Goal: Complete application form

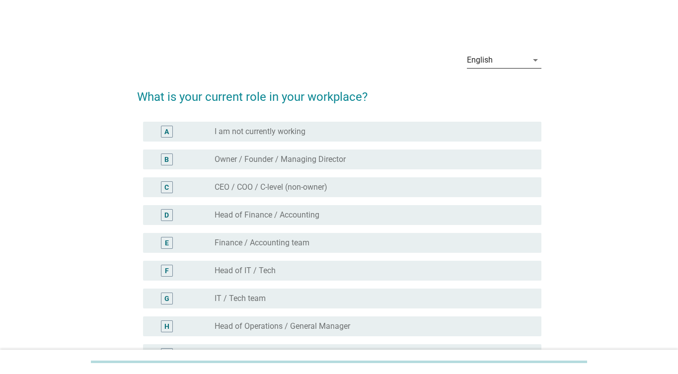
click at [491, 63] on div "English" at bounding box center [480, 60] width 26 height 9
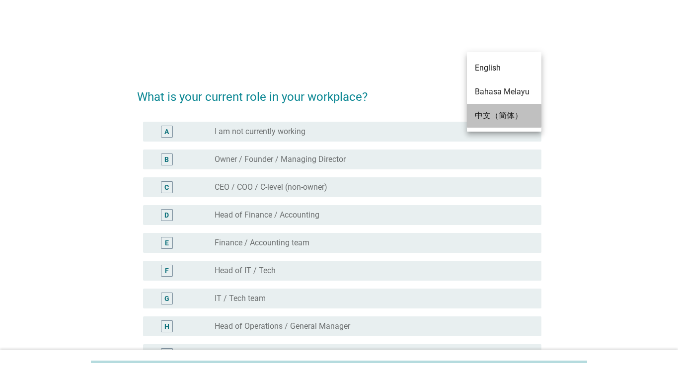
click at [495, 113] on div "中文（简体）" at bounding box center [504, 116] width 59 height 12
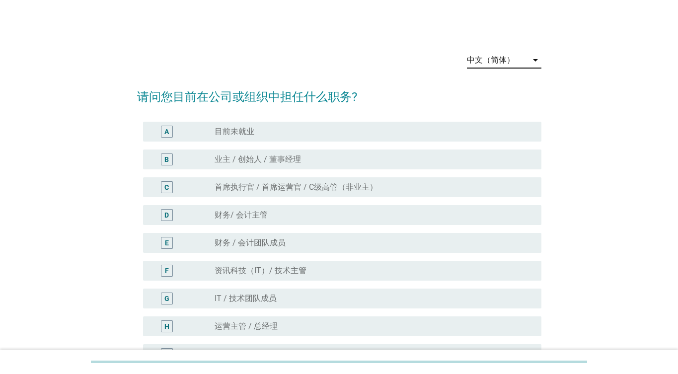
click at [505, 59] on div "中文（简体）" at bounding box center [491, 60] width 48 height 9
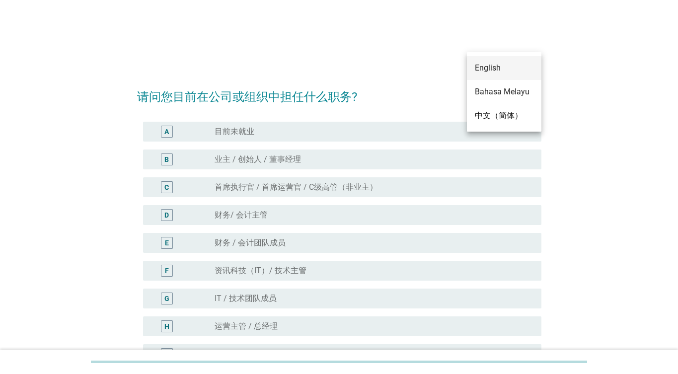
click at [499, 74] on div "English" at bounding box center [504, 68] width 59 height 12
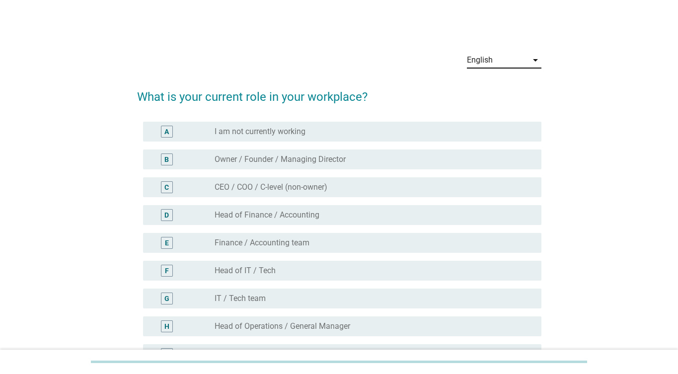
click at [509, 55] on div "English" at bounding box center [497, 60] width 61 height 16
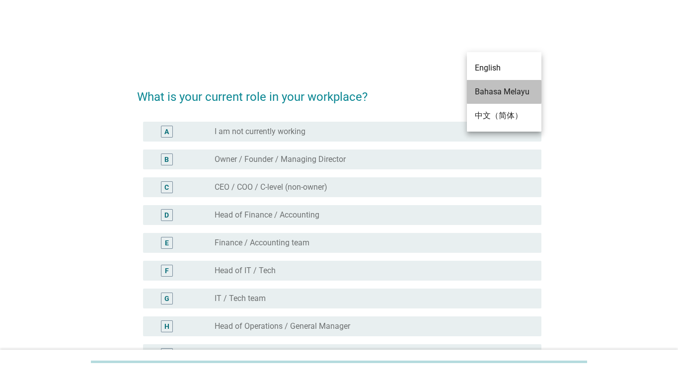
click at [516, 93] on div "Bahasa Melayu" at bounding box center [504, 92] width 59 height 12
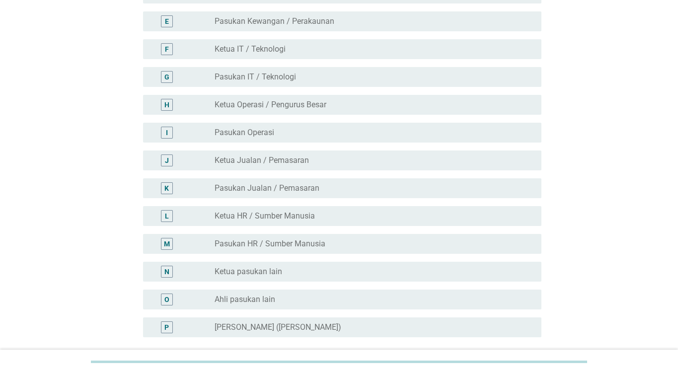
scroll to position [231, 0]
click at [431, 211] on div "radio_button_unchecked Ketua HR / Sumber Manusia" at bounding box center [370, 216] width 311 height 10
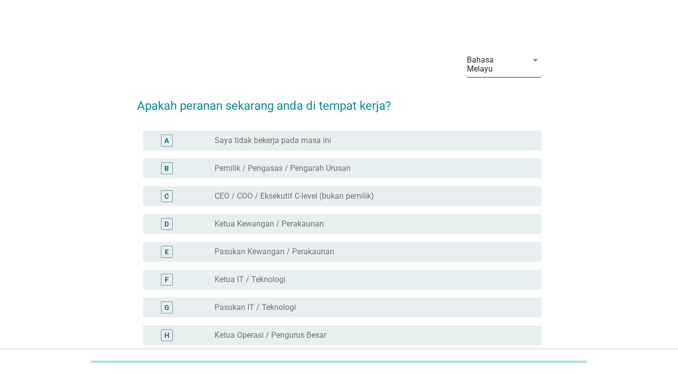
scroll to position [0, 0]
click at [497, 58] on div "Bahasa Melayu" at bounding box center [494, 65] width 55 height 18
click at [493, 69] on div "English" at bounding box center [504, 68] width 59 height 12
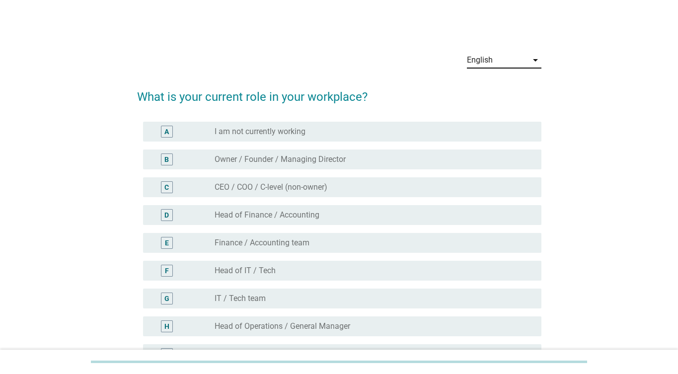
click at [354, 188] on div "radio_button_unchecked CEO / COO / C-level (non-owner)" at bounding box center [370, 187] width 311 height 10
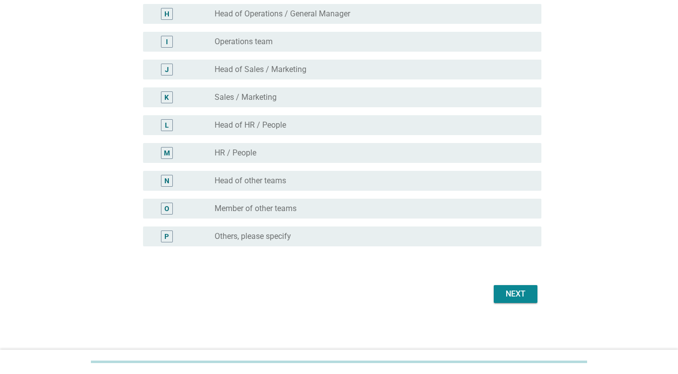
scroll to position [313, 0]
click at [529, 284] on div "Next" at bounding box center [339, 294] width 405 height 24
click at [525, 292] on div "Next" at bounding box center [516, 294] width 28 height 12
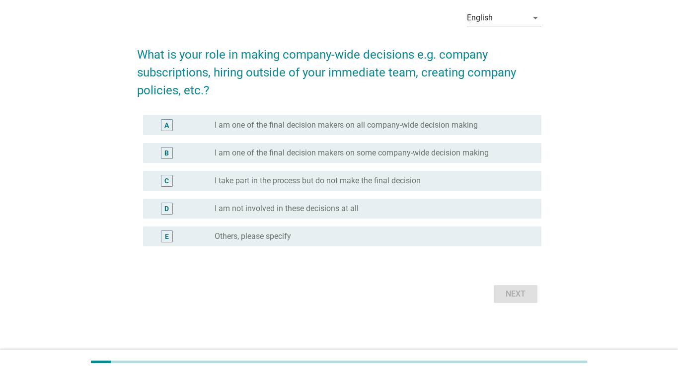
scroll to position [0, 0]
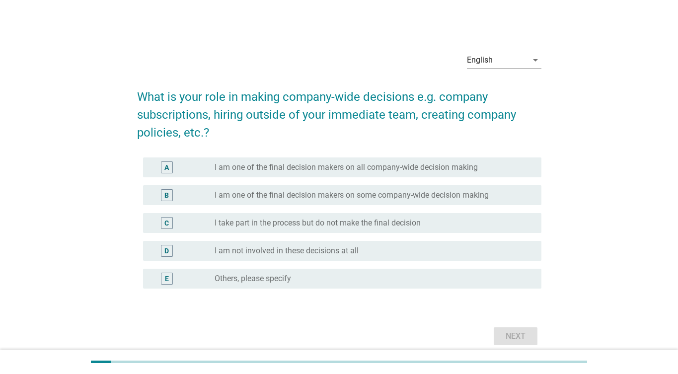
click at [379, 165] on label "I am one of the final decision makers on all company-wide decision making" at bounding box center [346, 168] width 263 height 10
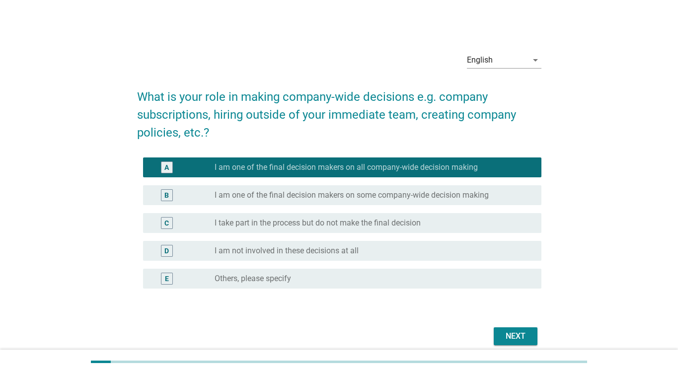
click at [504, 337] on div "Next" at bounding box center [516, 337] width 28 height 12
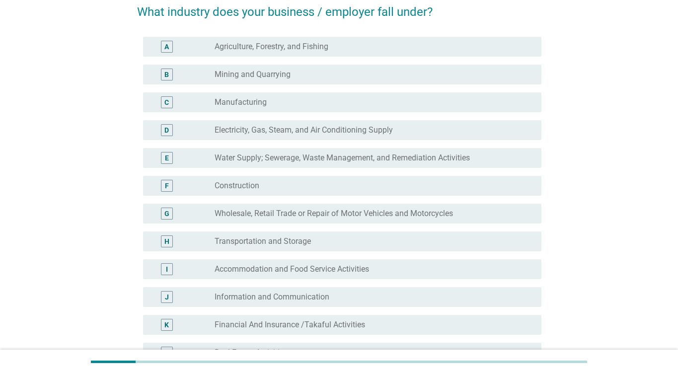
scroll to position [88, 0]
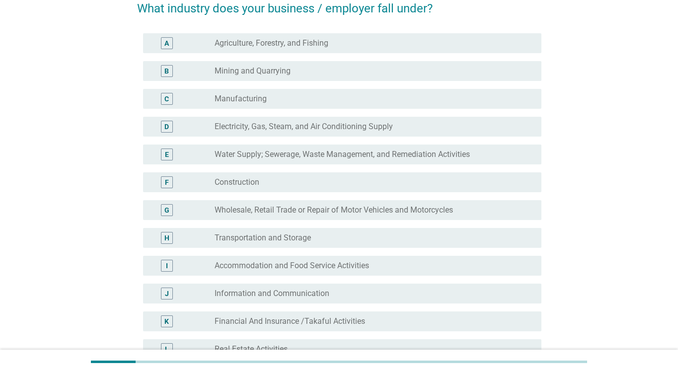
click at [334, 120] on div "D radio_button_unchecked Electricity, Gas, Steam, and Air Conditioning Supply" at bounding box center [342, 127] width 399 height 20
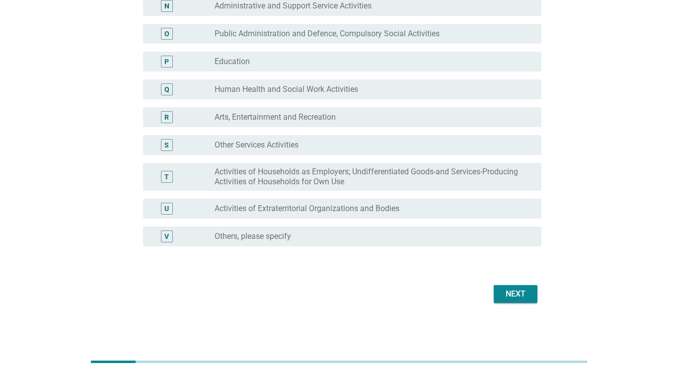
scroll to position [488, 0]
click at [523, 295] on div "Next" at bounding box center [516, 294] width 28 height 12
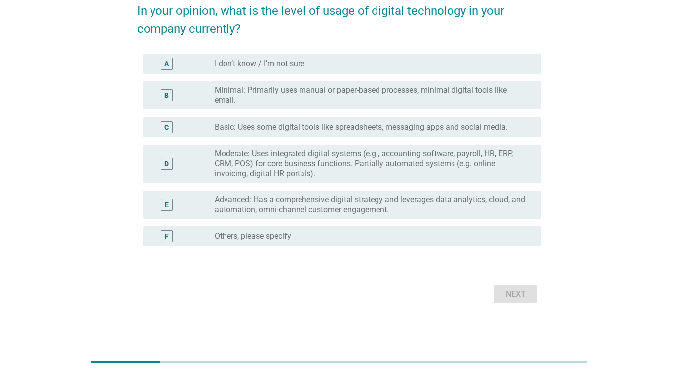
scroll to position [86, 0]
click at [520, 296] on div "Next" at bounding box center [339, 294] width 405 height 24
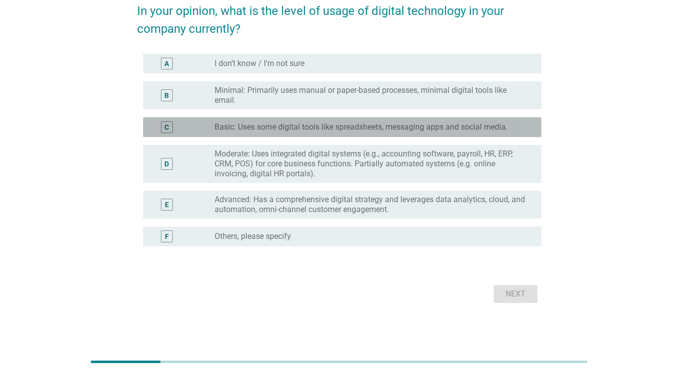
click at [350, 118] on div "C radio_button_unchecked Basic: Uses some digital tools like spreadsheets, mess…" at bounding box center [342, 127] width 399 height 20
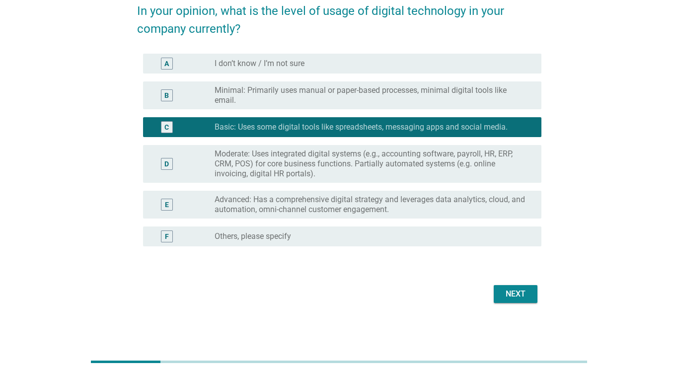
click at [529, 291] on div "Next" at bounding box center [516, 294] width 28 height 12
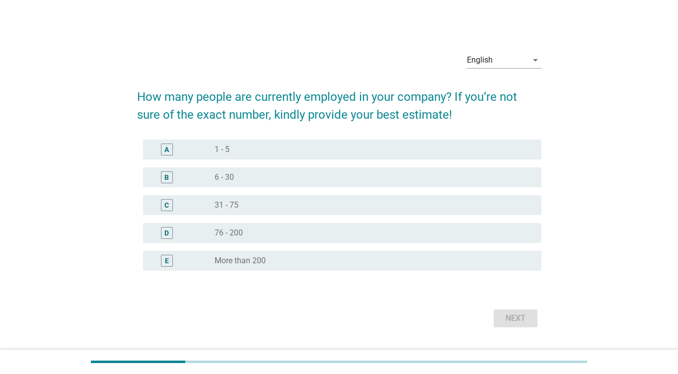
click at [289, 196] on div "C radio_button_unchecked 31 - 75" at bounding box center [342, 205] width 399 height 20
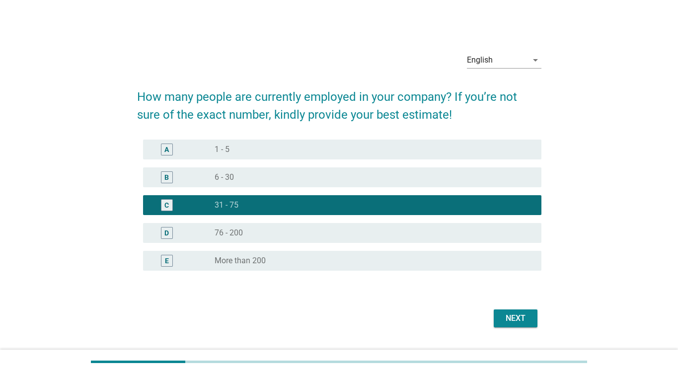
click at [524, 322] on div "Next" at bounding box center [516, 319] width 28 height 12
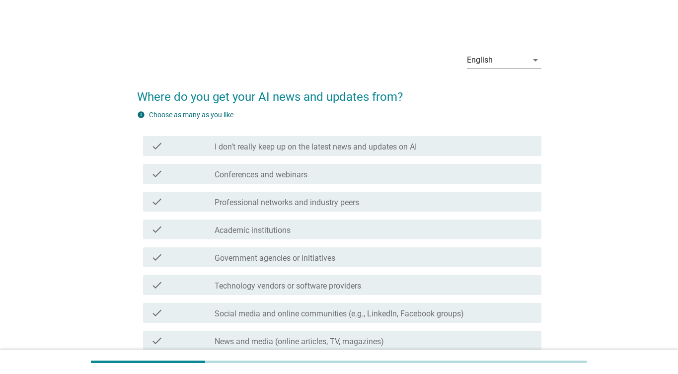
scroll to position [70, 0]
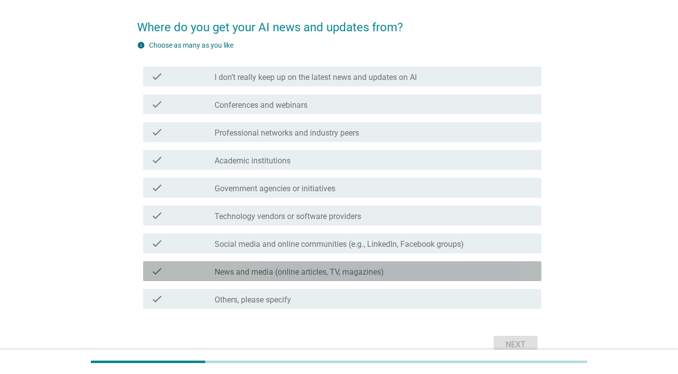
click at [339, 266] on div "check_box_outline_blank News and media (online articles, TV, magazines)" at bounding box center [374, 271] width 319 height 12
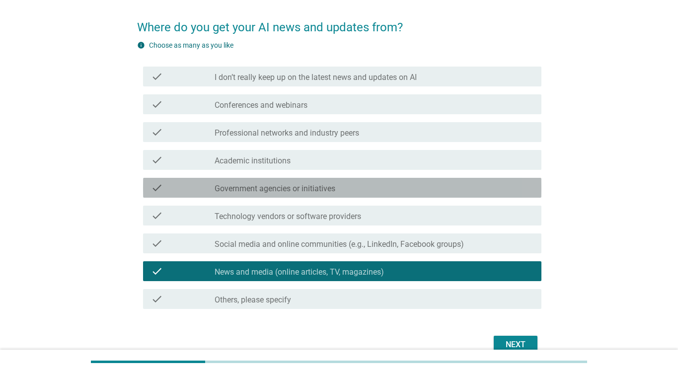
click at [326, 192] on label "Government agencies or initiatives" at bounding box center [275, 189] width 121 height 10
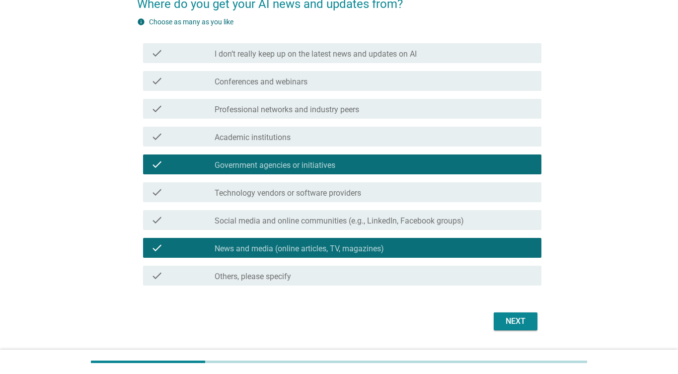
scroll to position [93, 0]
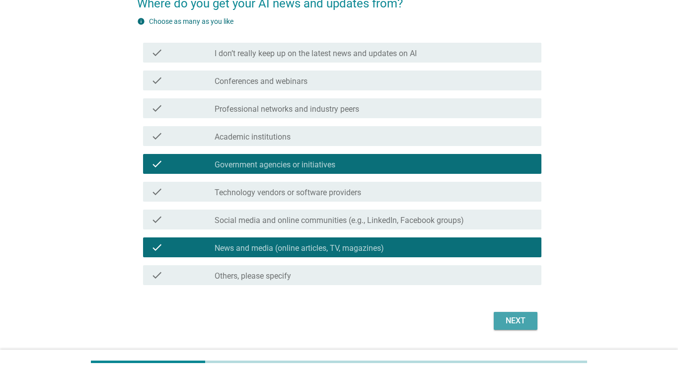
click at [519, 325] on div "Next" at bounding box center [516, 321] width 28 height 12
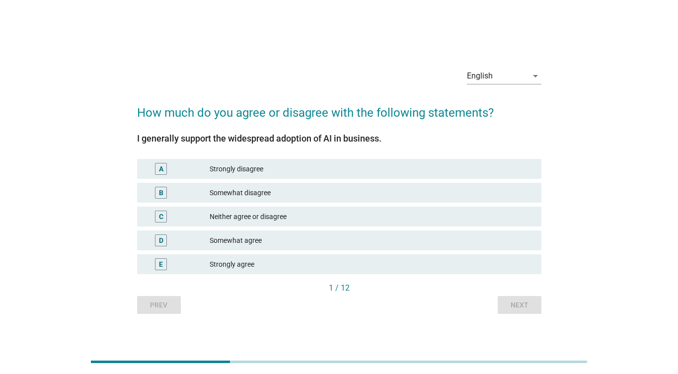
click at [320, 244] on div "Somewhat agree" at bounding box center [372, 241] width 324 height 12
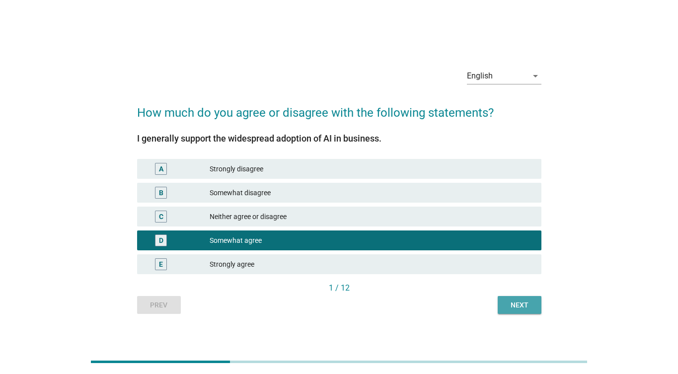
click at [531, 303] on div "Next" at bounding box center [520, 305] width 28 height 10
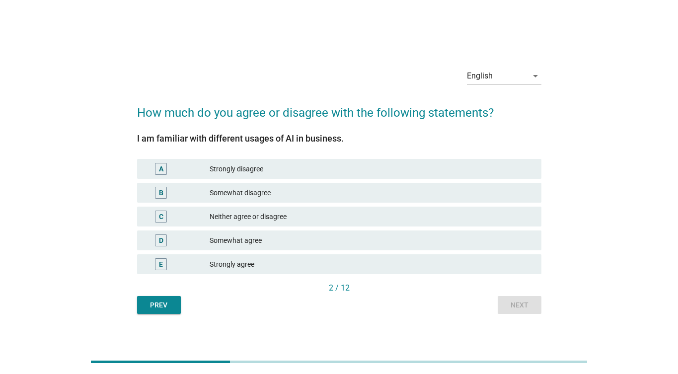
click at [275, 239] on div "Somewhat agree" at bounding box center [372, 241] width 324 height 12
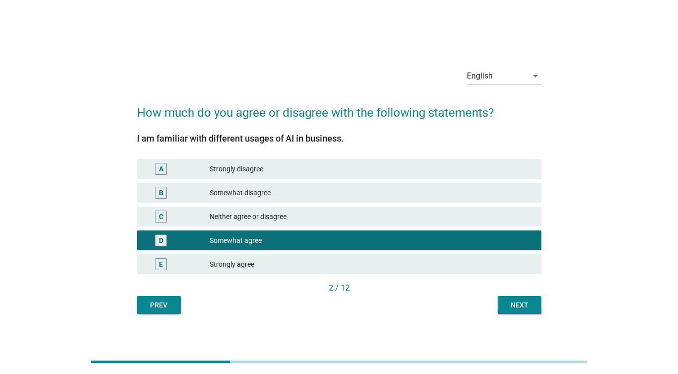
click at [526, 310] on div "Next" at bounding box center [520, 305] width 28 height 10
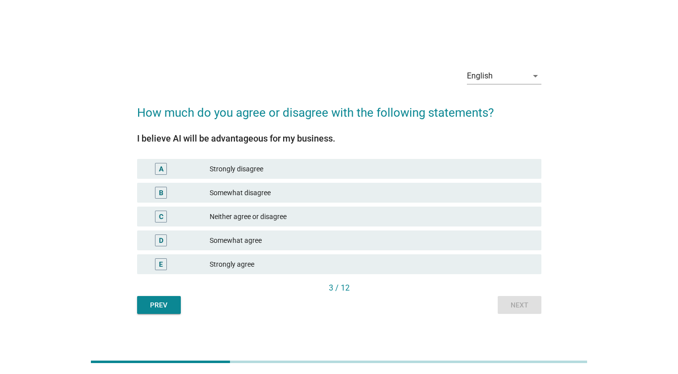
click at [340, 245] on div "Somewhat agree" at bounding box center [372, 241] width 324 height 12
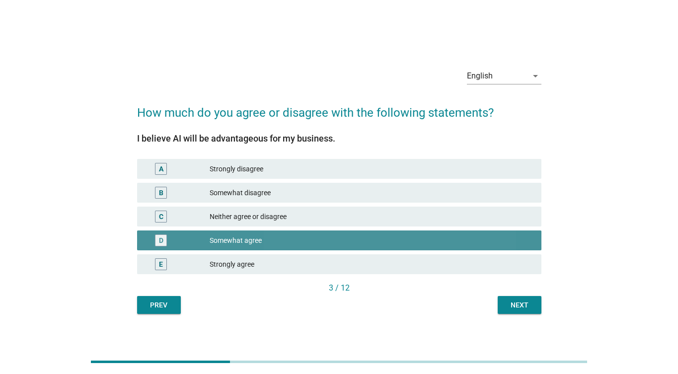
click at [340, 245] on div "Somewhat agree" at bounding box center [372, 241] width 324 height 12
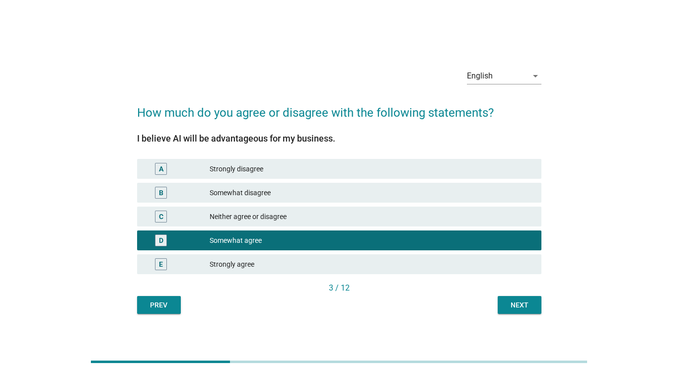
click at [521, 312] on button "Next" at bounding box center [520, 305] width 44 height 18
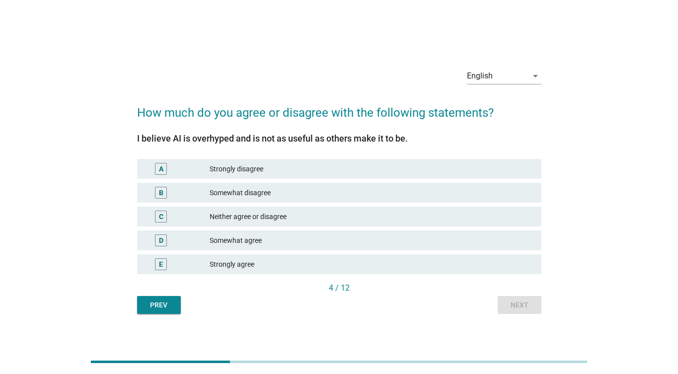
click at [324, 197] on div "Somewhat disagree" at bounding box center [372, 193] width 324 height 12
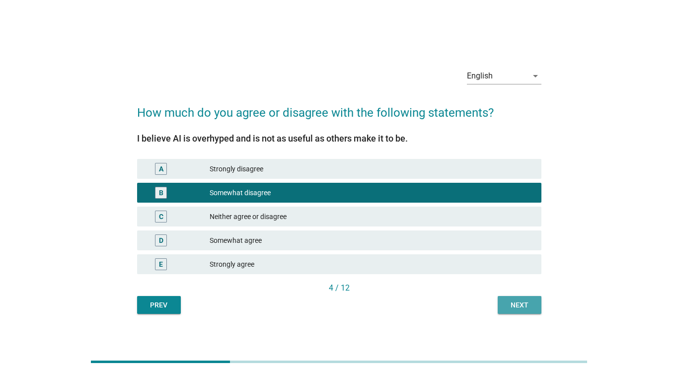
click at [518, 305] on div "Next" at bounding box center [520, 305] width 28 height 10
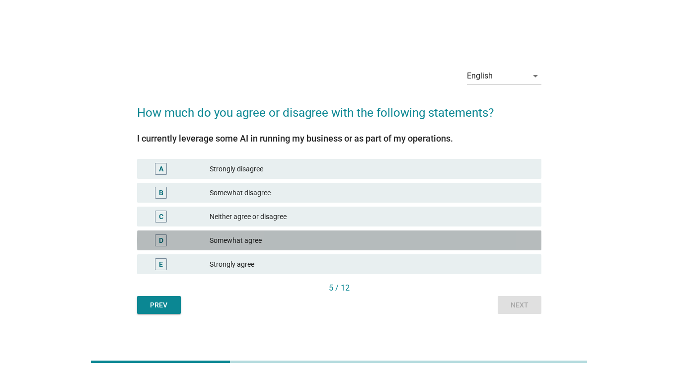
click at [300, 242] on div "Somewhat agree" at bounding box center [372, 241] width 324 height 12
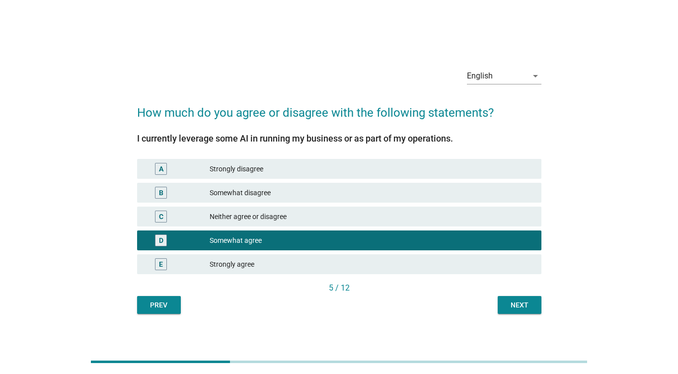
click at [512, 310] on div "Next" at bounding box center [520, 305] width 28 height 10
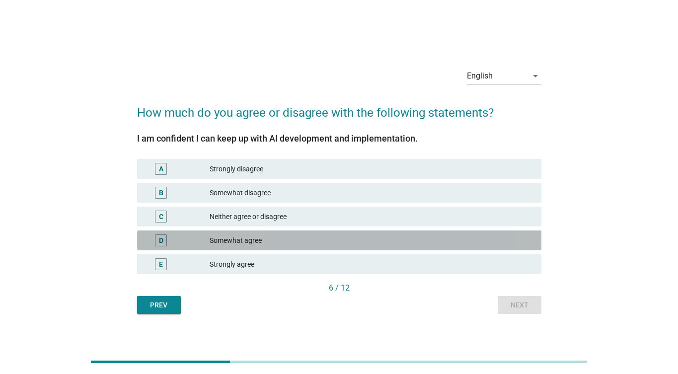
click at [428, 239] on div "Somewhat agree" at bounding box center [372, 241] width 324 height 12
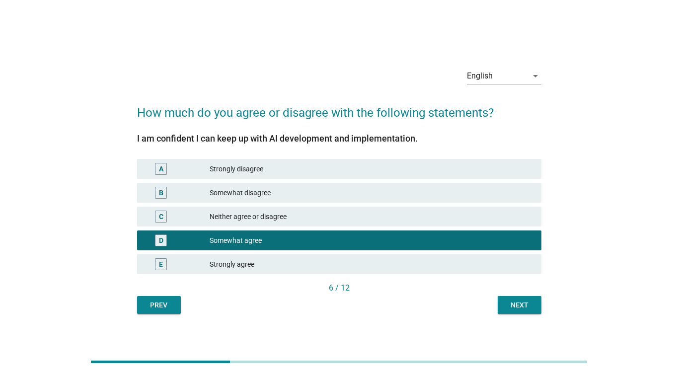
click at [510, 304] on div "Next" at bounding box center [520, 305] width 28 height 10
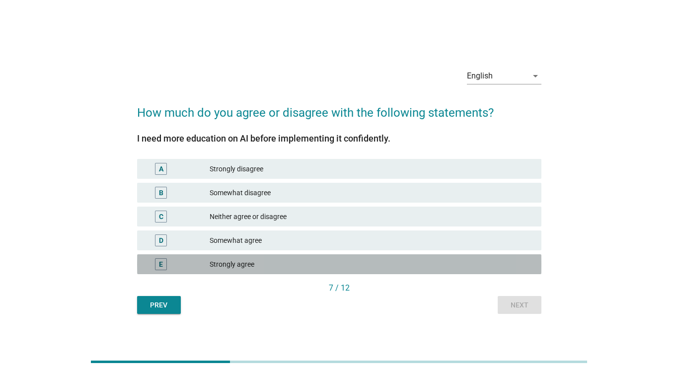
click at [299, 257] on div "E Strongly agree" at bounding box center [339, 264] width 405 height 20
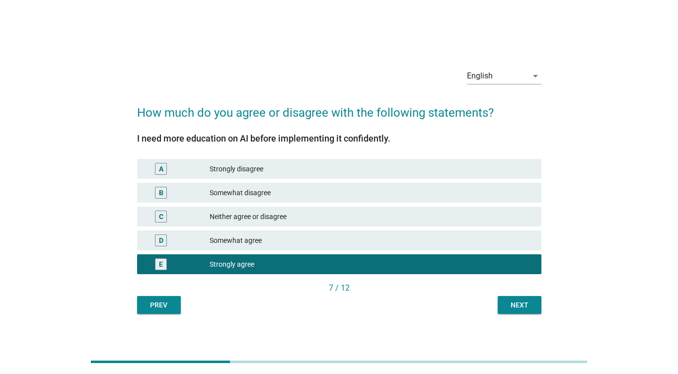
click at [524, 307] on div "Next" at bounding box center [520, 305] width 28 height 10
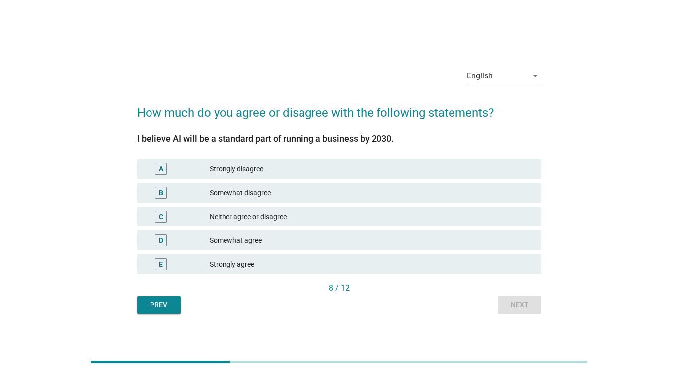
click at [307, 262] on div "Strongly agree" at bounding box center [372, 264] width 324 height 12
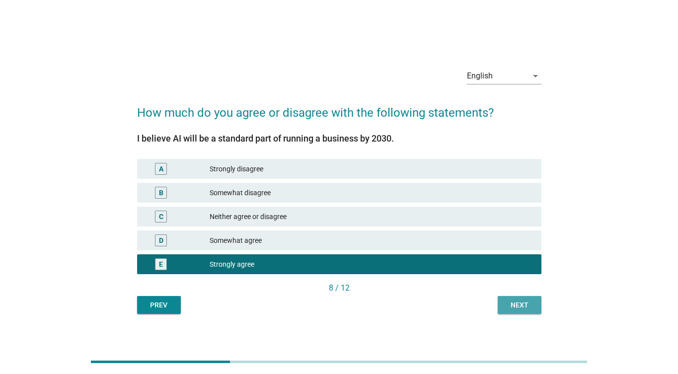
click at [514, 307] on div "Next" at bounding box center [520, 305] width 28 height 10
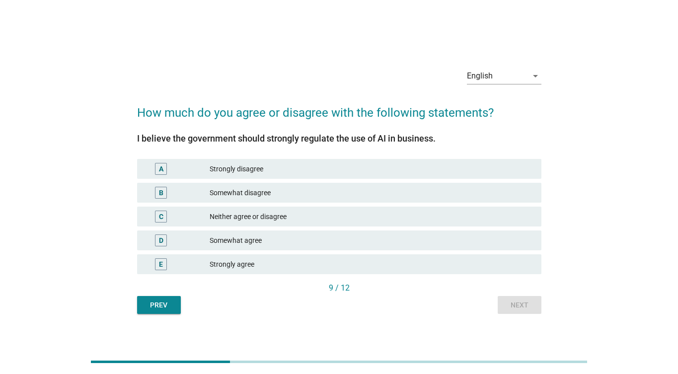
click at [289, 192] on div "Somewhat disagree" at bounding box center [372, 193] width 324 height 12
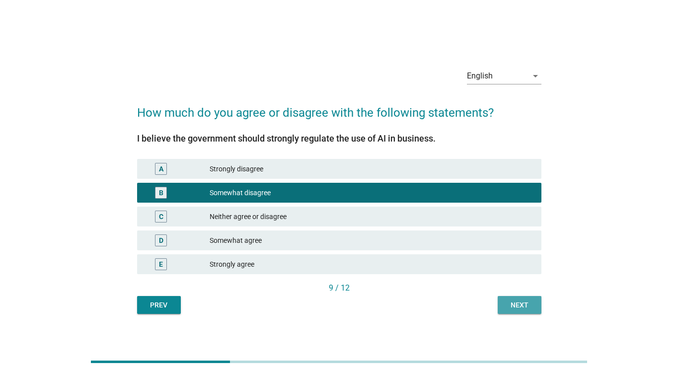
click at [515, 302] on div "Next" at bounding box center [520, 305] width 28 height 10
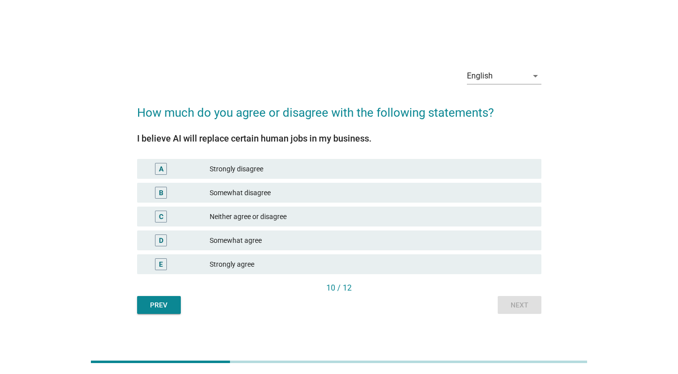
click at [134, 335] on div "English arrow_drop_down How much do you agree or disagree with the following st…" at bounding box center [339, 187] width 678 height 374
click at [330, 236] on div "Somewhat agree" at bounding box center [372, 241] width 324 height 12
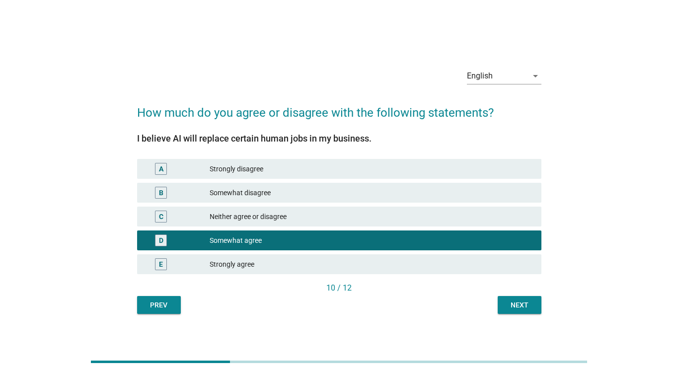
click at [523, 306] on div "Next" at bounding box center [520, 305] width 28 height 10
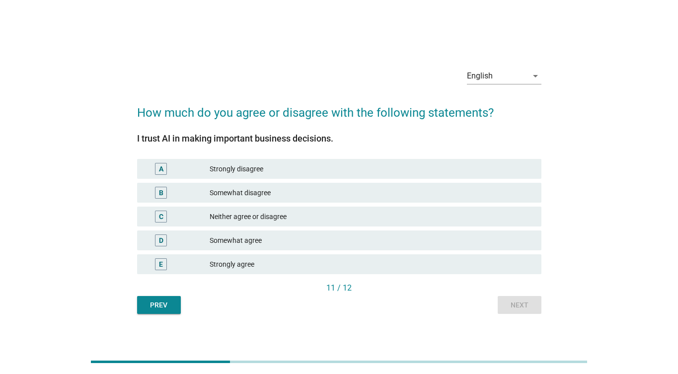
click at [293, 186] on div "B Somewhat disagree" at bounding box center [339, 193] width 405 height 20
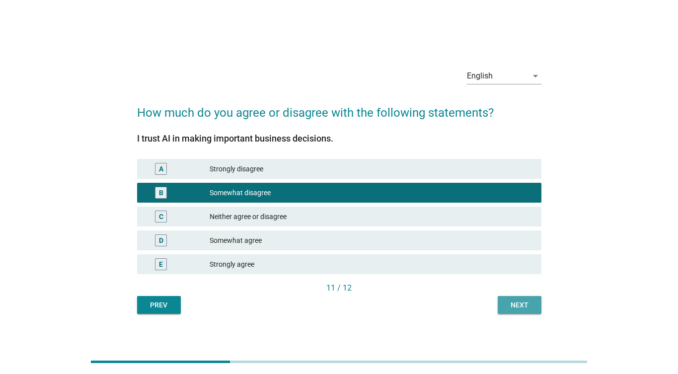
click at [524, 308] on div "Next" at bounding box center [520, 305] width 28 height 10
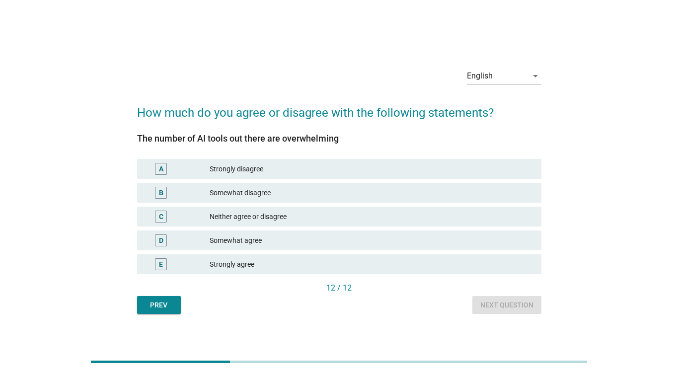
drag, startPoint x: 221, startPoint y: 141, endPoint x: 337, endPoint y: 137, distance: 116.9
click at [337, 137] on div "The number of AI tools out there are overwhelming" at bounding box center [339, 138] width 405 height 13
click at [366, 136] on div "The number of AI tools out there are overwhelming" at bounding box center [339, 138] width 405 height 13
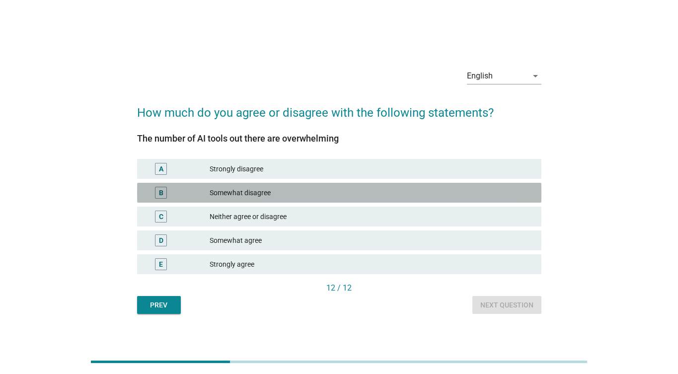
click at [251, 192] on div "Somewhat disagree" at bounding box center [372, 193] width 324 height 12
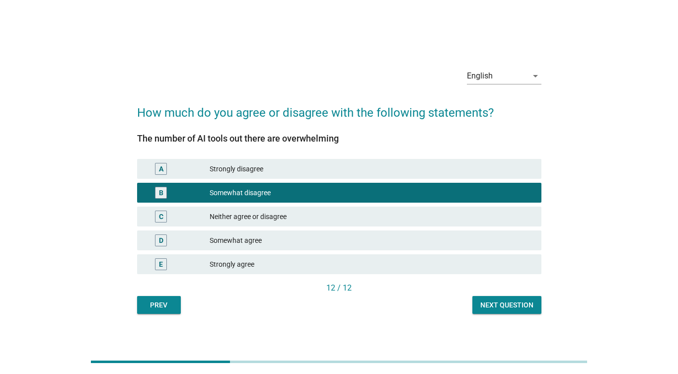
click at [500, 307] on div "Next question" at bounding box center [507, 305] width 53 height 10
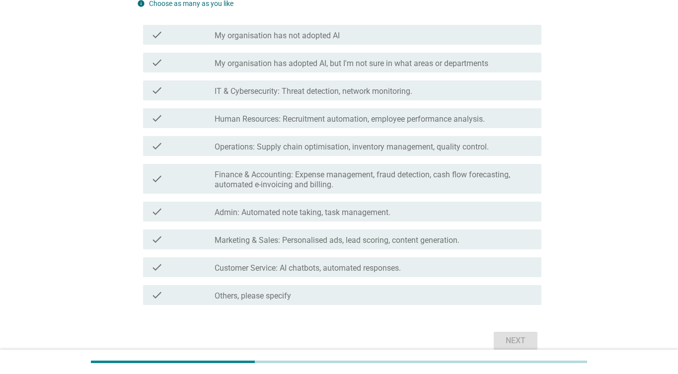
scroll to position [121, 0]
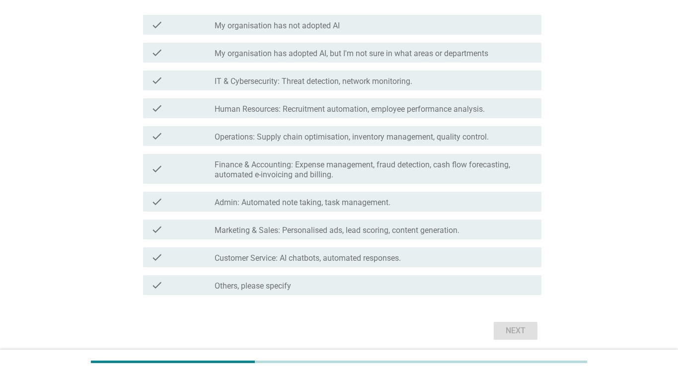
click at [418, 204] on div "check_box_outline_blank Admin: Automated note taking, task management." at bounding box center [374, 202] width 319 height 12
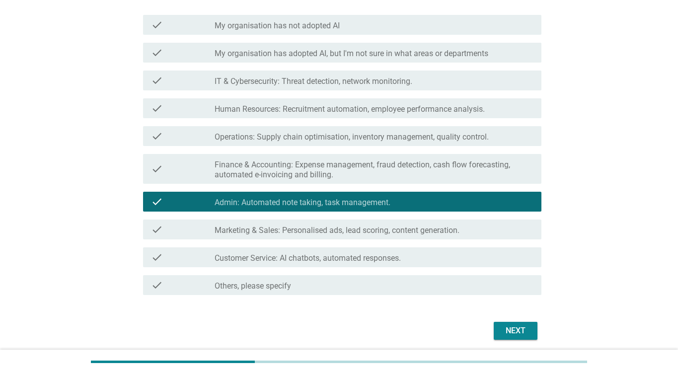
click at [429, 232] on label "Marketing & Sales: Personalised ads, lead scoring, content generation." at bounding box center [337, 231] width 245 height 10
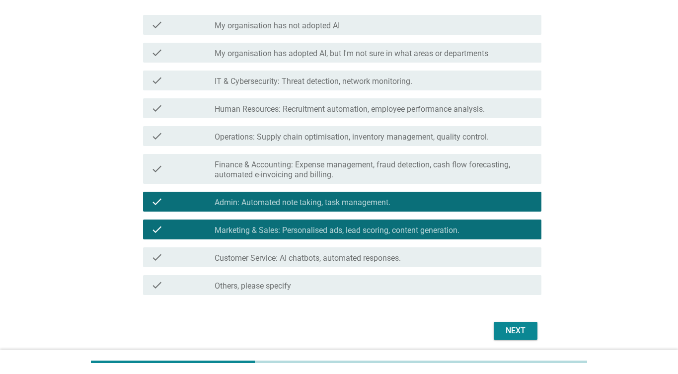
click at [429, 253] on div "check_box_outline_blank Customer Service: AI chatbots, automated responses." at bounding box center [374, 257] width 319 height 12
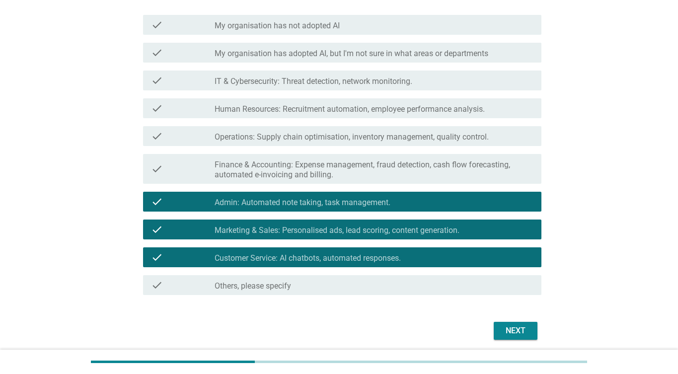
click at [511, 330] on div "Next" at bounding box center [516, 331] width 28 height 12
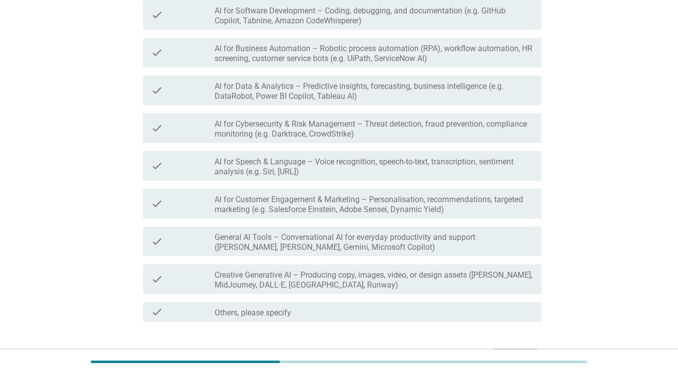
scroll to position [215, 0]
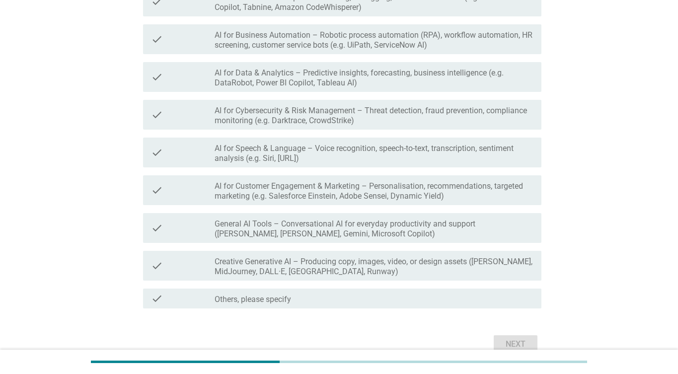
click at [229, 347] on div "Next" at bounding box center [339, 345] width 405 height 24
click at [312, 228] on label "General AI Tools – Conversational AI for everyday productivity and support ([PE…" at bounding box center [374, 229] width 319 height 20
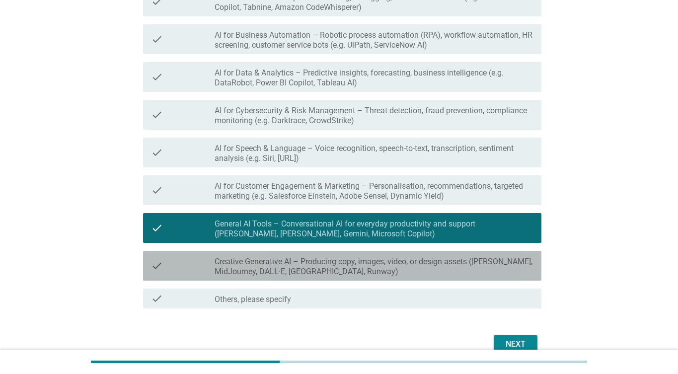
click at [366, 271] on label "Creative Generative AI – Producing copy, images, video, or design assets ([PERS…" at bounding box center [374, 267] width 319 height 20
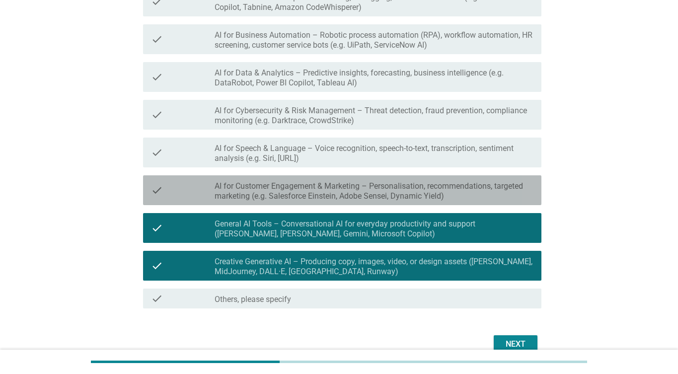
click at [391, 193] on label "AI for Customer Engagement & Marketing – Personalisation, recommendations, targ…" at bounding box center [374, 191] width 319 height 20
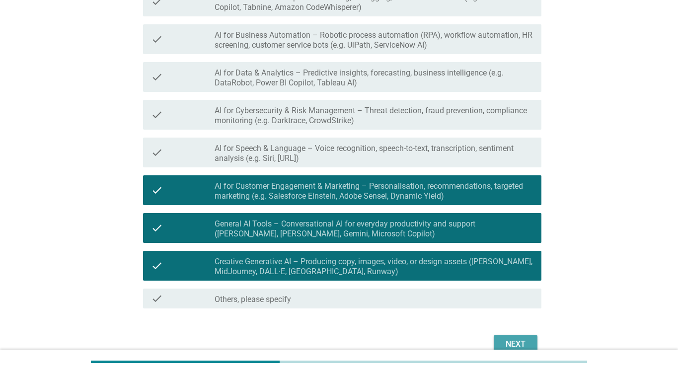
click at [505, 337] on button "Next" at bounding box center [516, 344] width 44 height 18
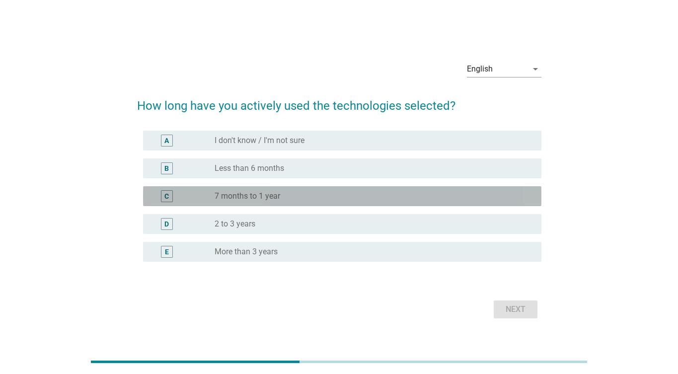
click at [287, 204] on div "C radio_button_unchecked 7 months to 1 year" at bounding box center [342, 196] width 399 height 20
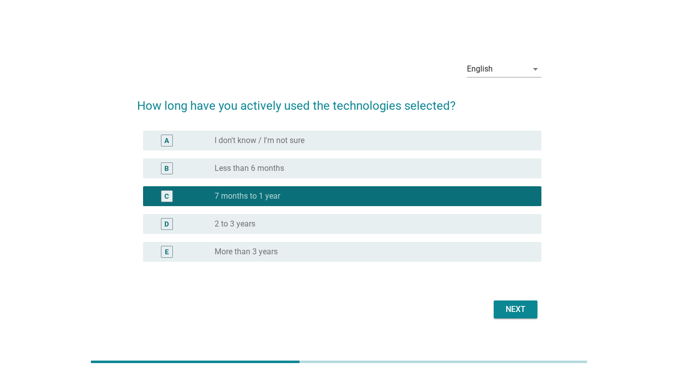
click at [508, 311] on div "Next" at bounding box center [516, 310] width 28 height 12
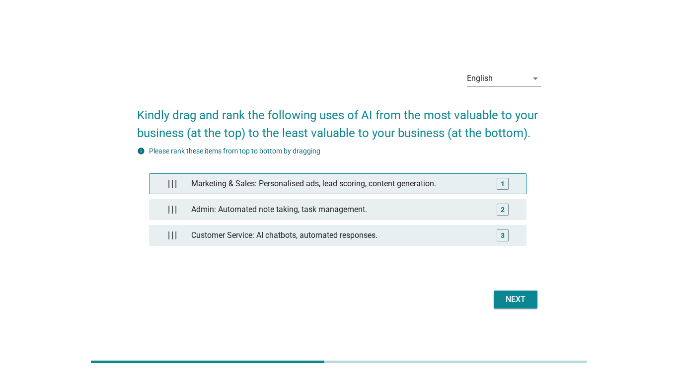
click at [372, 173] on div "Marketing & Sales: Personalised ads, lead scoring, content generation. 1" at bounding box center [338, 183] width 378 height 21
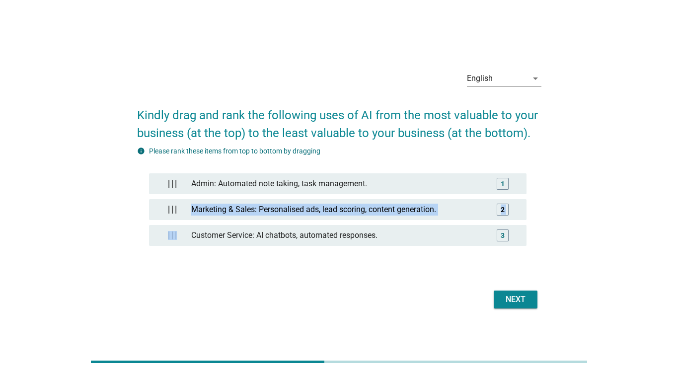
drag, startPoint x: 368, startPoint y: 197, endPoint x: 366, endPoint y: 221, distance: 23.9
click at [366, 221] on div "Admin: Automated note taking, task management. 1 Marketing & Sales: Personalise…" at bounding box center [338, 214] width 378 height 83
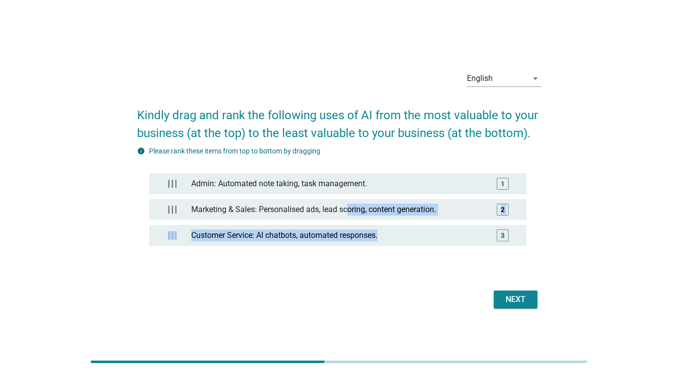
drag, startPoint x: 353, startPoint y: 242, endPoint x: 343, endPoint y: 254, distance: 15.6
click at [343, 254] on div "Admin: Automated note taking, task management. 1 Marketing & Sales: Personalise…" at bounding box center [338, 214] width 378 height 83
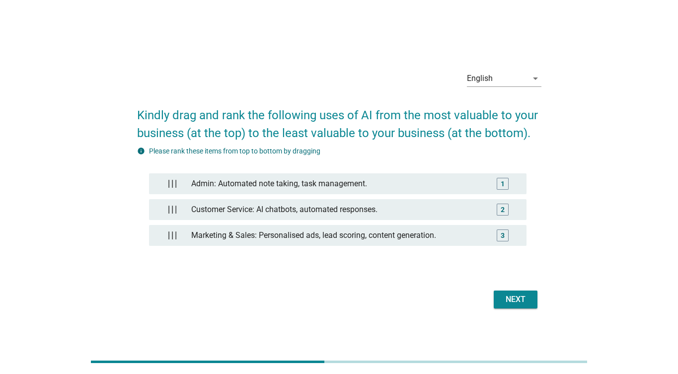
click at [338, 283] on form "Kindly drag and rank the following uses of AI from the most valuable to your bu…" at bounding box center [339, 203] width 405 height 215
click at [523, 307] on button "Next" at bounding box center [516, 300] width 44 height 18
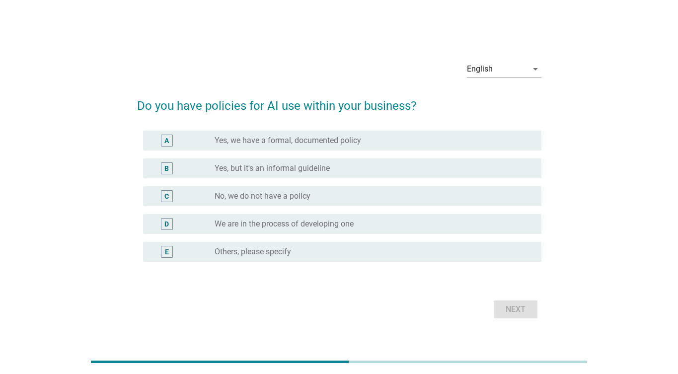
click at [368, 303] on div "Next" at bounding box center [339, 310] width 405 height 24
click at [338, 225] on label "We are in the process of developing one" at bounding box center [284, 224] width 139 height 10
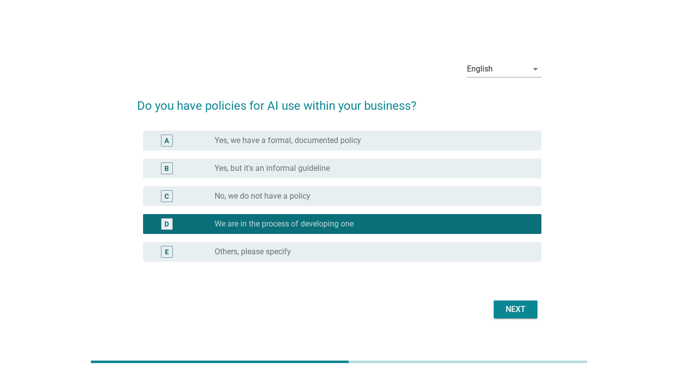
click at [532, 315] on button "Next" at bounding box center [516, 310] width 44 height 18
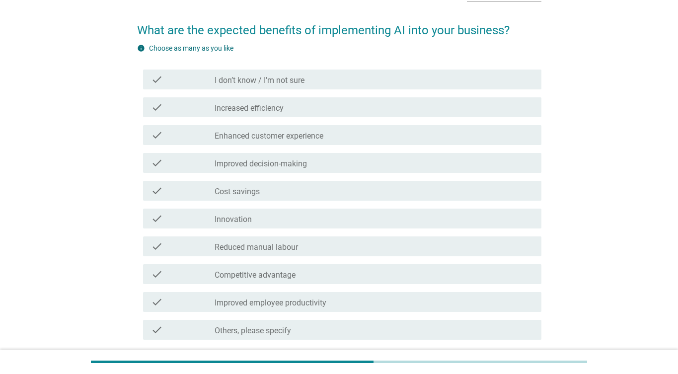
scroll to position [67, 0]
click at [352, 140] on div "check_box_outline_blank Enhanced customer experience" at bounding box center [374, 135] width 319 height 12
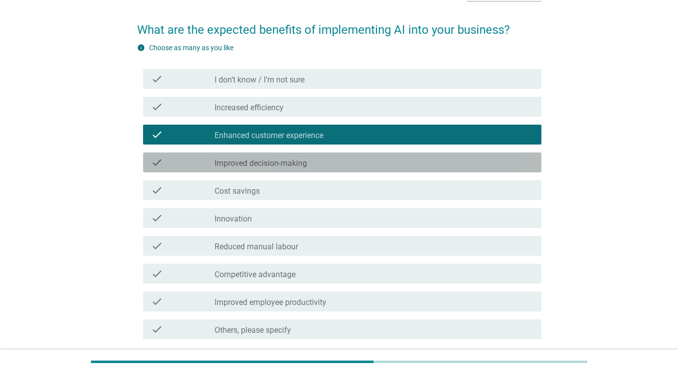
click at [352, 161] on div "check_box_outline_blank Improved decision-making" at bounding box center [374, 163] width 319 height 12
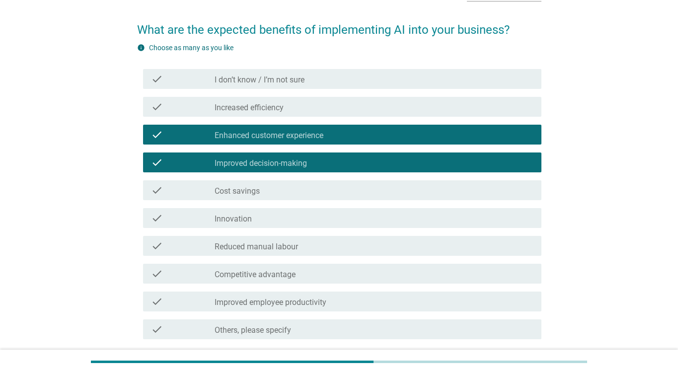
click at [348, 233] on div "check check_box_outline_blank Reduced manual labour" at bounding box center [339, 246] width 405 height 28
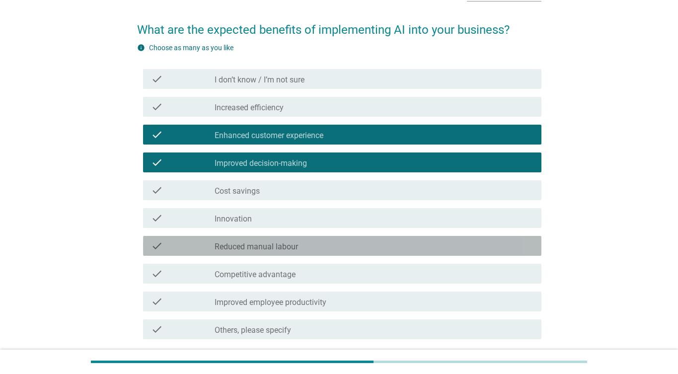
click at [348, 244] on div "check_box_outline_blank Reduced manual labour" at bounding box center [374, 246] width 319 height 12
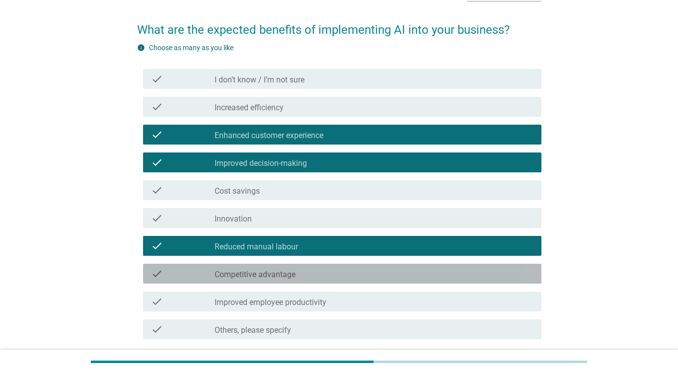
click at [351, 278] on div "check_box_outline_blank Competitive advantage" at bounding box center [374, 274] width 319 height 12
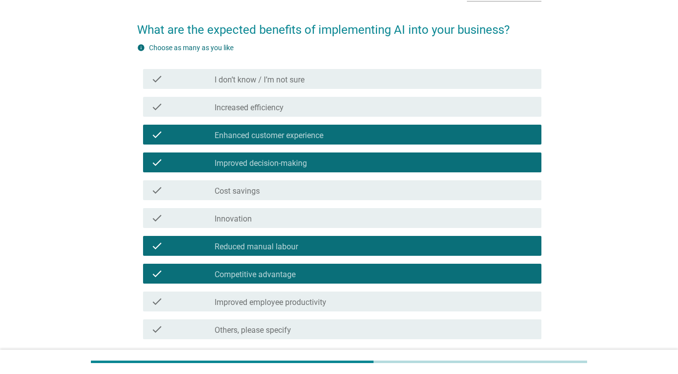
scroll to position [148, 0]
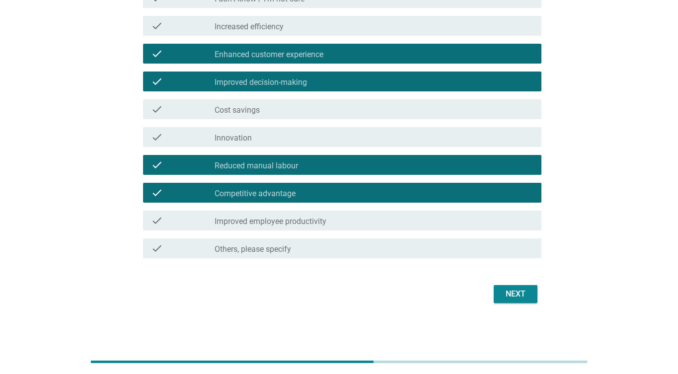
click at [513, 289] on div "Next" at bounding box center [516, 294] width 28 height 12
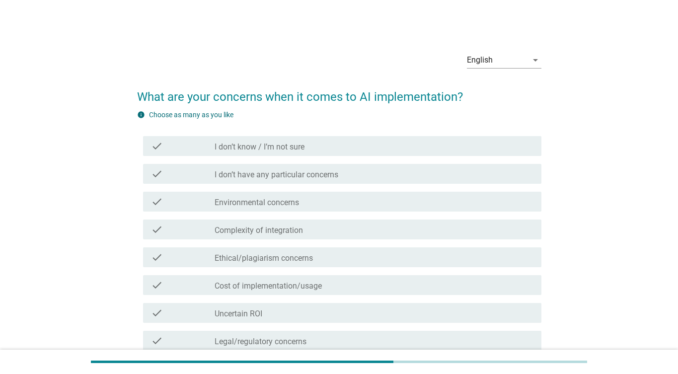
scroll to position [45, 0]
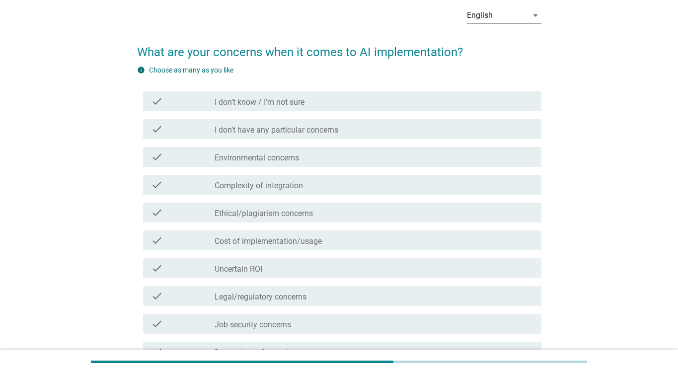
click at [333, 149] on div "check check_box_outline_blank Environmental concerns" at bounding box center [342, 157] width 399 height 20
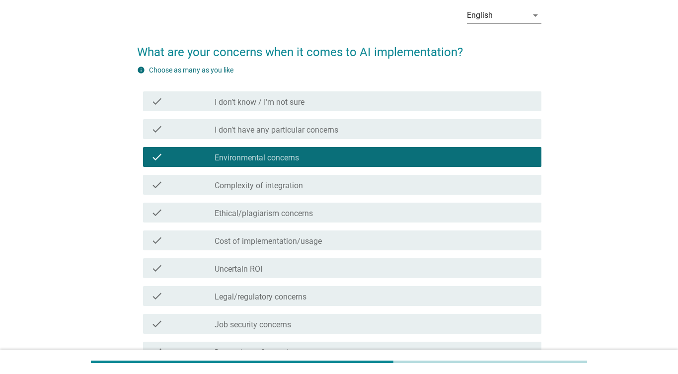
click at [345, 264] on div "check_box_outline_blank Uncertain ROI" at bounding box center [374, 268] width 319 height 12
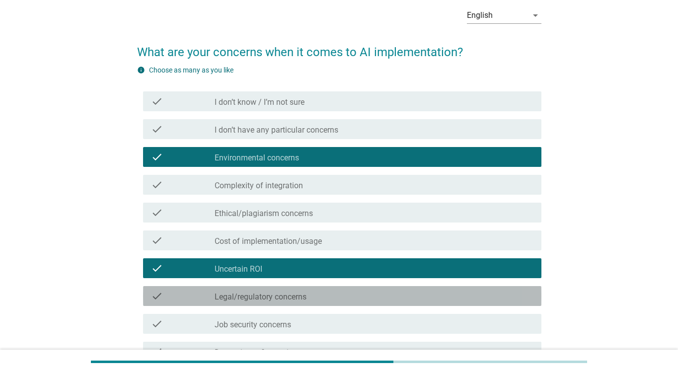
click at [351, 303] on div "check check_box_outline_blank Legal/regulatory concerns" at bounding box center [342, 296] width 399 height 20
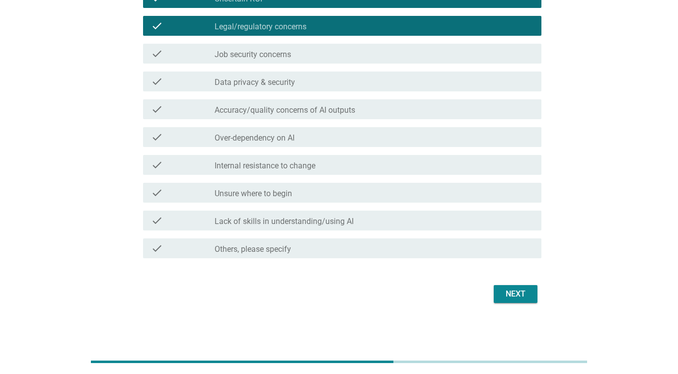
scroll to position [315, 0]
click at [511, 293] on div "Next" at bounding box center [516, 294] width 28 height 12
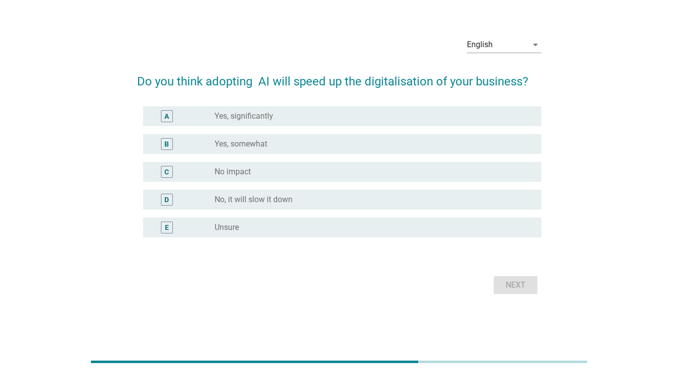
scroll to position [0, 0]
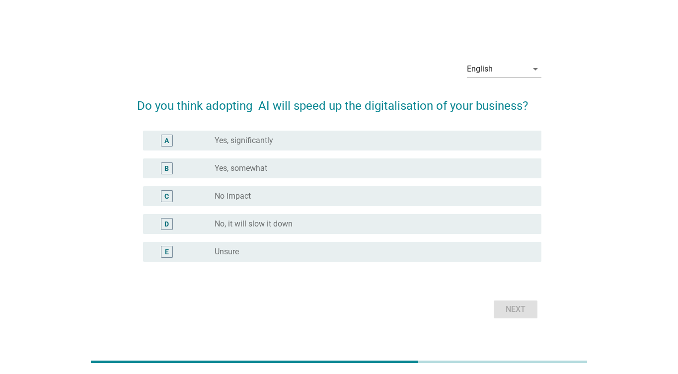
click at [317, 143] on div "radio_button_unchecked Yes, significantly" at bounding box center [370, 141] width 311 height 10
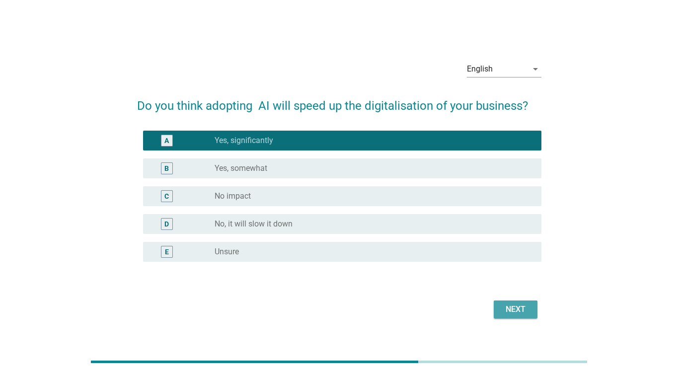
click at [508, 313] on div "Next" at bounding box center [516, 310] width 28 height 12
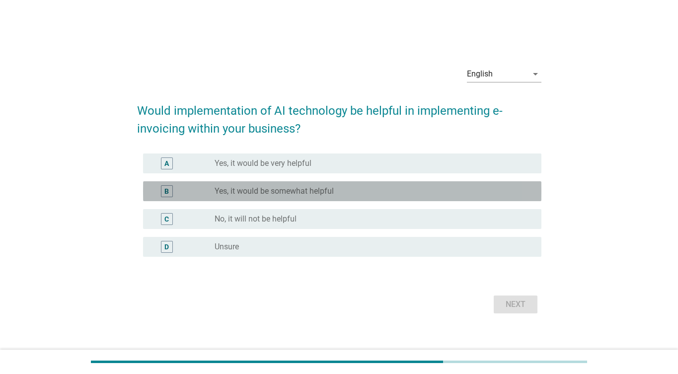
click at [293, 193] on label "Yes, it would be somewhat helpful" at bounding box center [274, 191] width 119 height 10
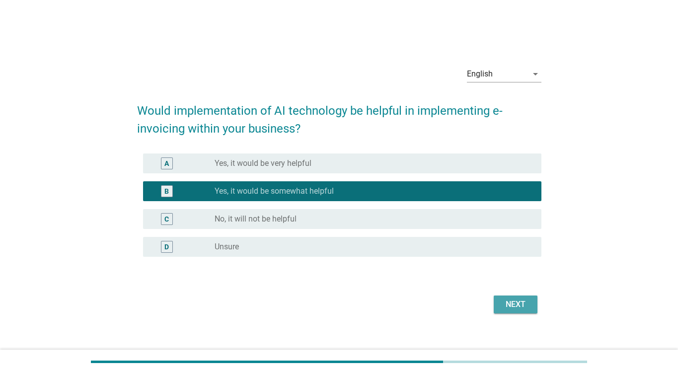
click at [509, 311] on button "Next" at bounding box center [516, 305] width 44 height 18
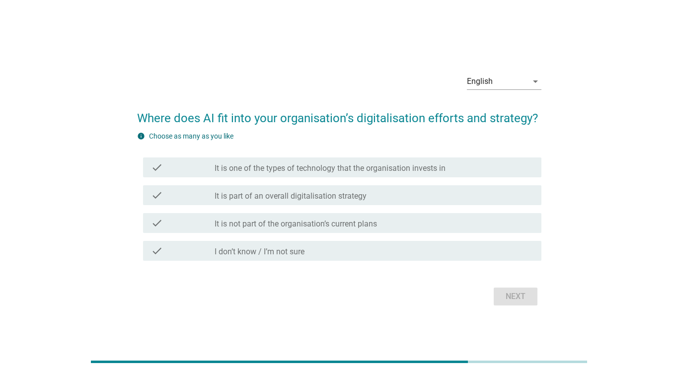
click at [312, 198] on label "It is part of an overall digitalisation strategy" at bounding box center [291, 196] width 152 height 10
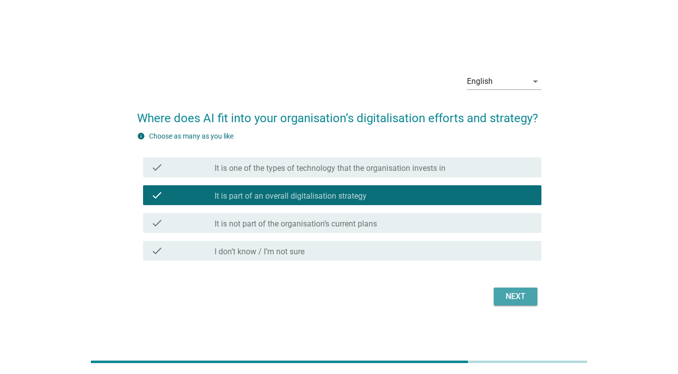
click at [512, 299] on div "Next" at bounding box center [516, 297] width 28 height 12
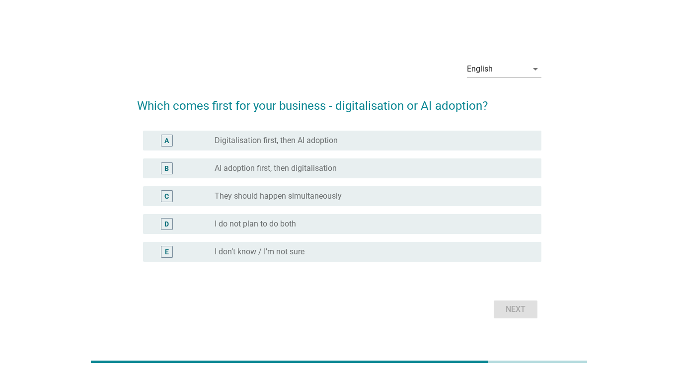
click at [320, 196] on label "They should happen simultaneously" at bounding box center [278, 196] width 127 height 10
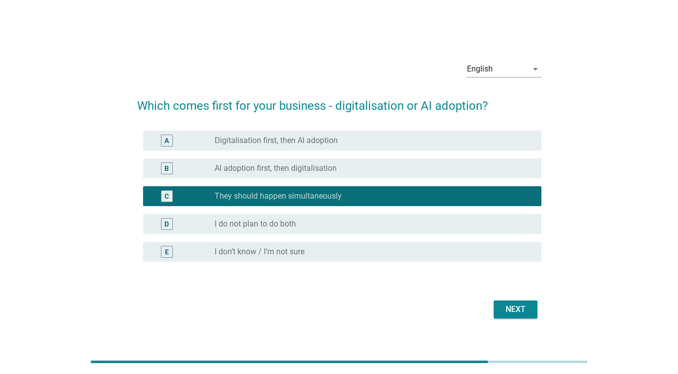
click at [340, 151] on div "A radio_button_unchecked Digitalisation first, then AI adoption" at bounding box center [339, 141] width 405 height 28
click at [340, 143] on div "radio_button_unchecked Digitalisation first, then AI adoption" at bounding box center [370, 141] width 311 height 10
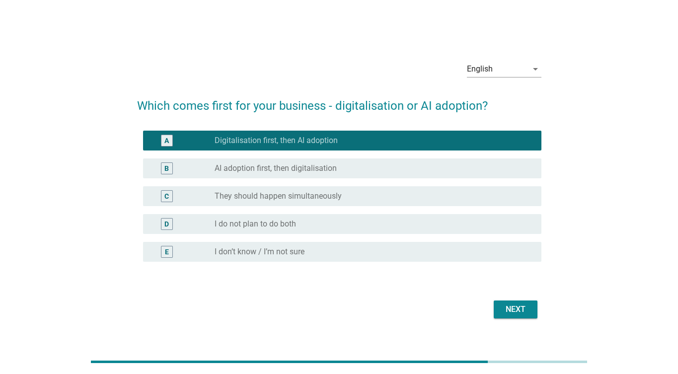
click at [522, 309] on div "Next" at bounding box center [516, 310] width 28 height 12
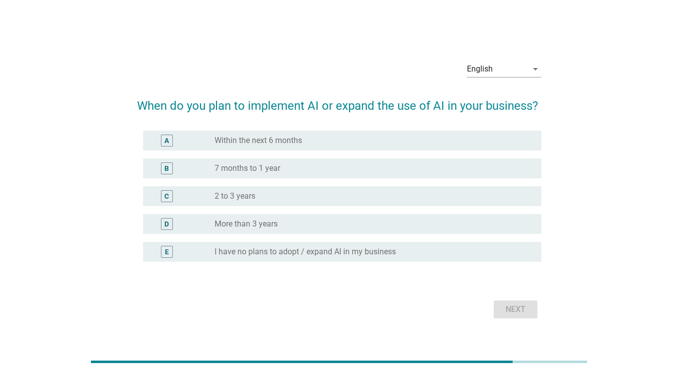
click at [334, 196] on div "radio_button_unchecked 2 to 3 years" at bounding box center [370, 196] width 311 height 10
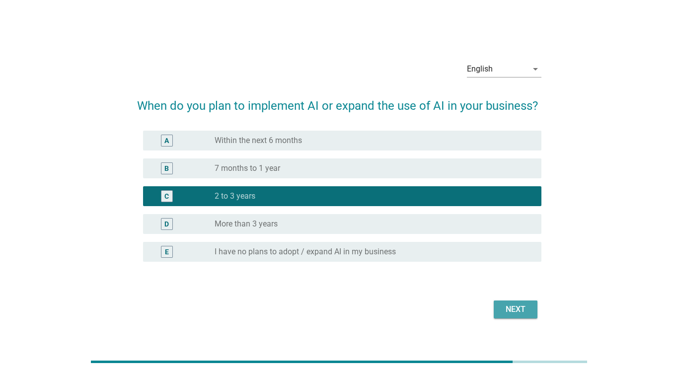
click at [525, 308] on div "Next" at bounding box center [516, 310] width 28 height 12
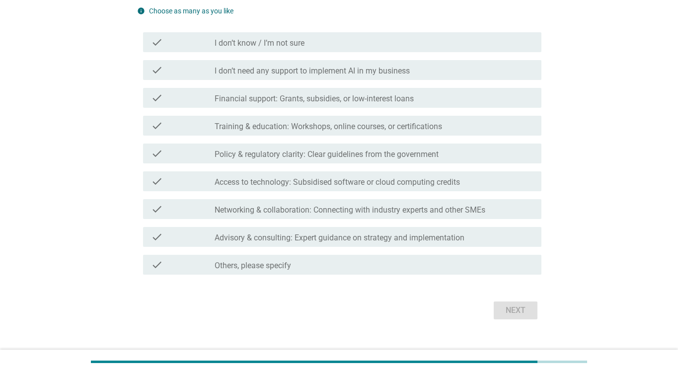
scroll to position [121, 0]
click at [339, 94] on label "Financial support: Grants, subsidies, or low-interest loans" at bounding box center [314, 99] width 199 height 10
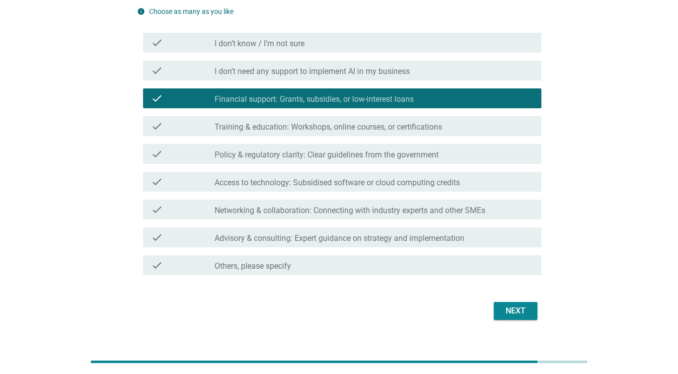
click at [343, 122] on label "Training & education: Workshops, online courses, or certifications" at bounding box center [329, 127] width 228 height 10
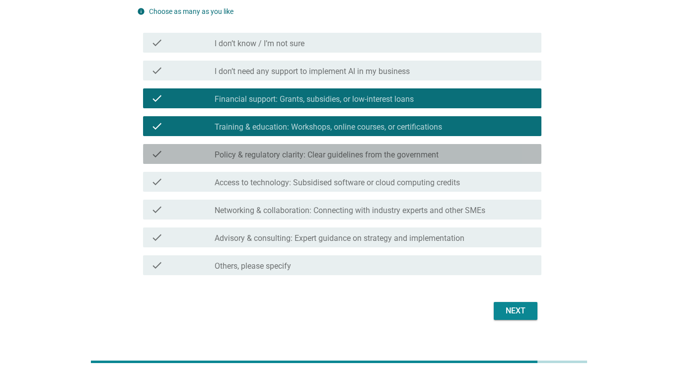
click at [345, 149] on div "check_box_outline_blank Policy & regulatory clarity: Clear guidelines from the …" at bounding box center [374, 154] width 319 height 12
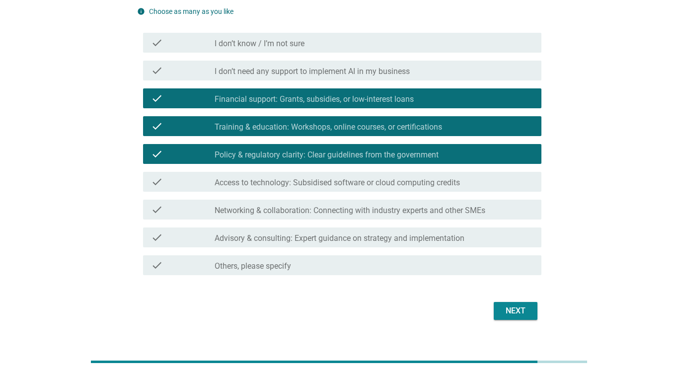
click at [513, 311] on div "Next" at bounding box center [516, 311] width 28 height 12
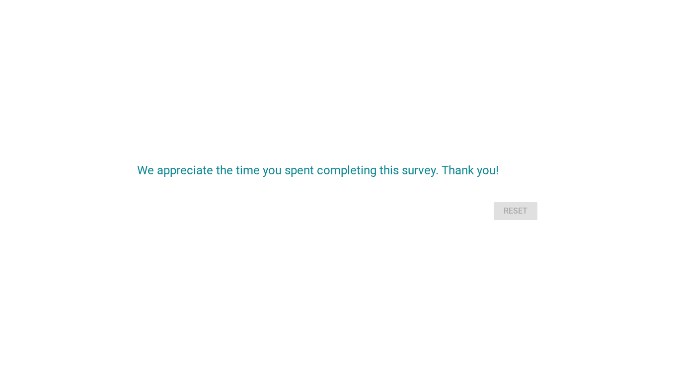
click at [523, 218] on div "Reset" at bounding box center [339, 211] width 405 height 24
click at [526, 220] on div "Reset" at bounding box center [339, 211] width 405 height 24
click at [500, 209] on div "Reset" at bounding box center [339, 211] width 405 height 24
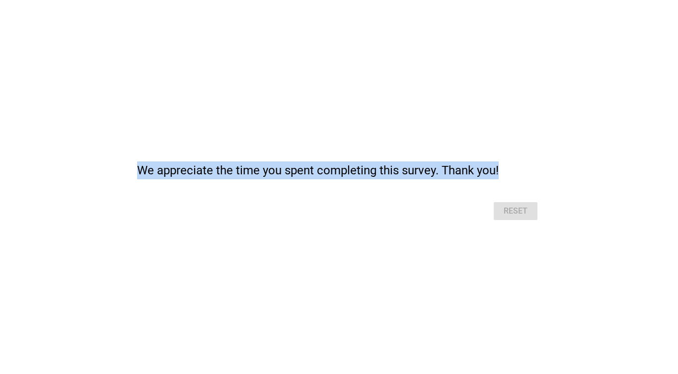
click at [500, 209] on div "Reset" at bounding box center [339, 211] width 405 height 24
click at [450, 220] on div "Reset" at bounding box center [339, 211] width 405 height 24
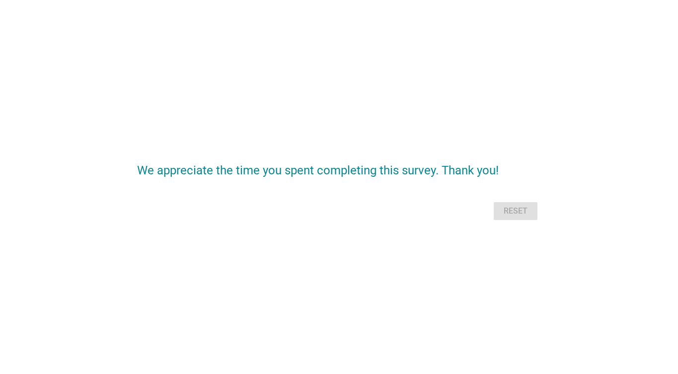
click at [522, 212] on div "Reset" at bounding box center [339, 211] width 405 height 24
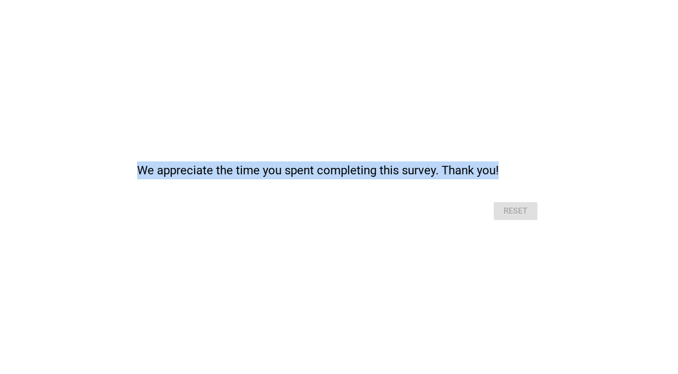
click at [522, 212] on div "Reset" at bounding box center [339, 211] width 405 height 24
click at [560, 241] on div "We appreciate the time you spent completing this survey. Thank you! Reset" at bounding box center [339, 187] width 655 height 111
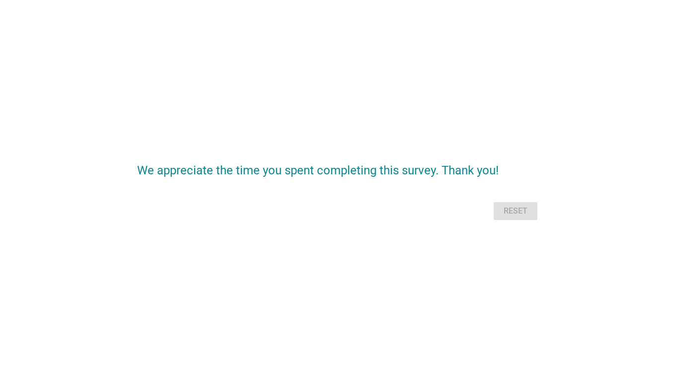
click at [525, 211] on div "Reset" at bounding box center [339, 211] width 405 height 24
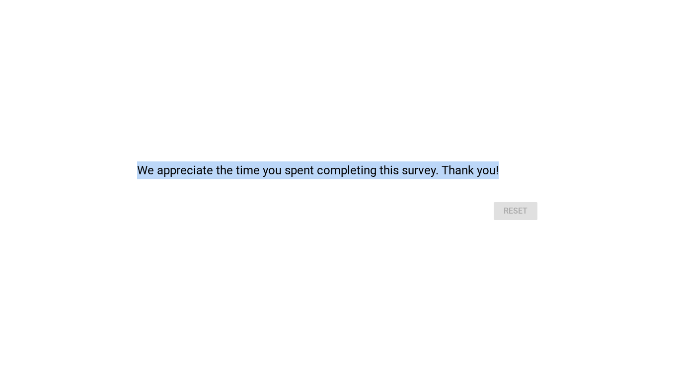
click at [525, 211] on div "Reset" at bounding box center [339, 211] width 405 height 24
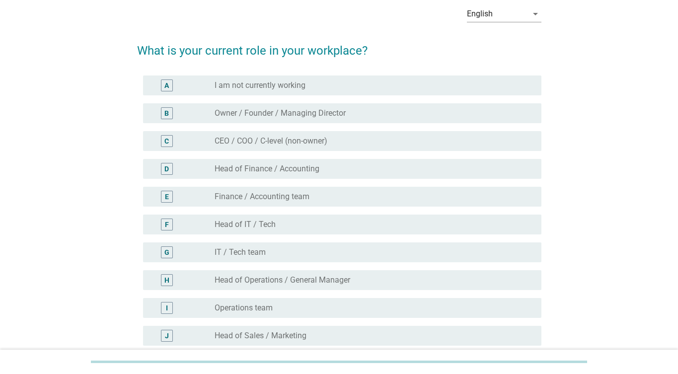
scroll to position [53, 0]
